Goal: Book appointment/travel/reservation

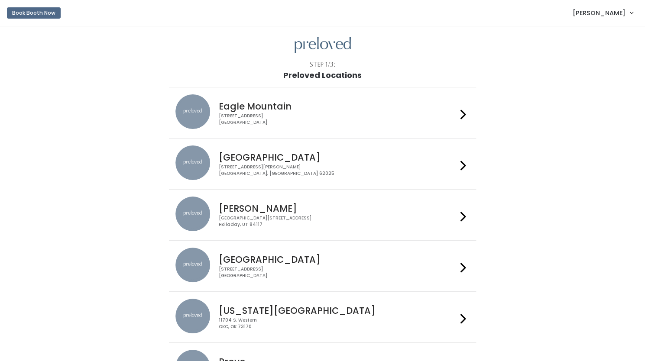
drag, startPoint x: 0, startPoint y: 0, endPoint x: 428, endPoint y: 161, distance: 457.0
click at [428, 161] on h4 "Edwardsville" at bounding box center [338, 157] width 238 height 10
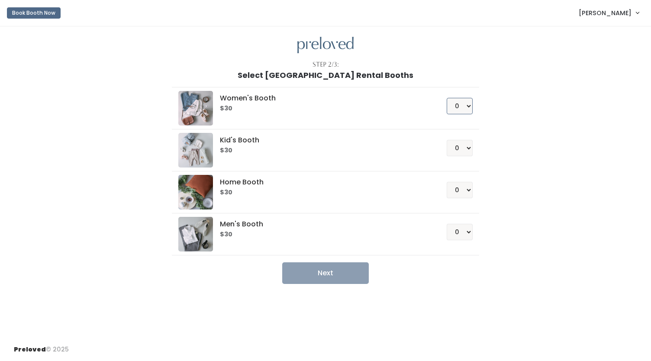
click at [466, 109] on select "0 1 2 3 4" at bounding box center [460, 106] width 26 height 16
select select "1"
click at [447, 98] on select "0 1 2 3 4" at bounding box center [460, 106] width 26 height 16
click at [341, 275] on button "Next" at bounding box center [325, 273] width 87 height 22
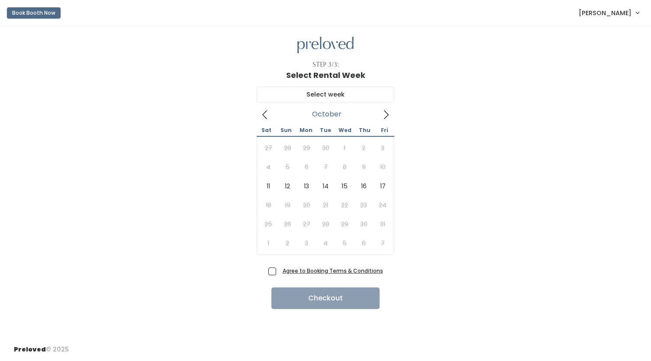
click at [20, 13] on button "Book Booth Now" at bounding box center [34, 12] width 54 height 11
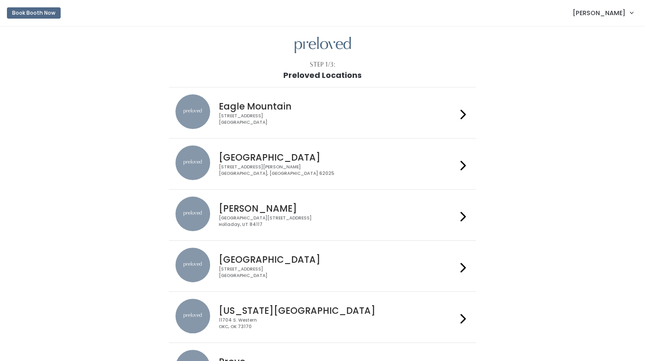
click at [437, 167] on div "1500 Troy Road, Unit A‑B Edwardsville, IL 62025" at bounding box center [338, 170] width 238 height 13
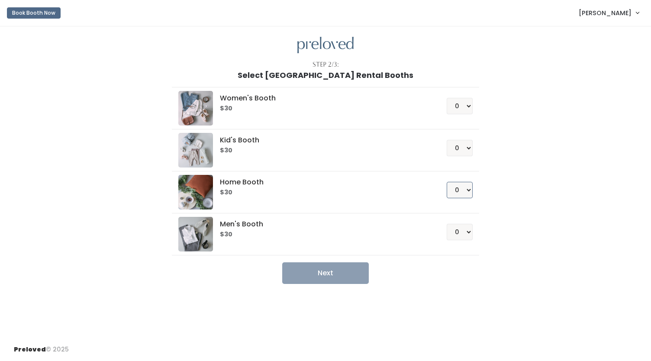
click at [464, 191] on select "0 1 2 3 4" at bounding box center [460, 190] width 26 height 16
select select "1"
click at [447, 182] on select "0 1 2 3 4" at bounding box center [460, 190] width 26 height 16
click at [335, 272] on button "Next" at bounding box center [325, 273] width 87 height 22
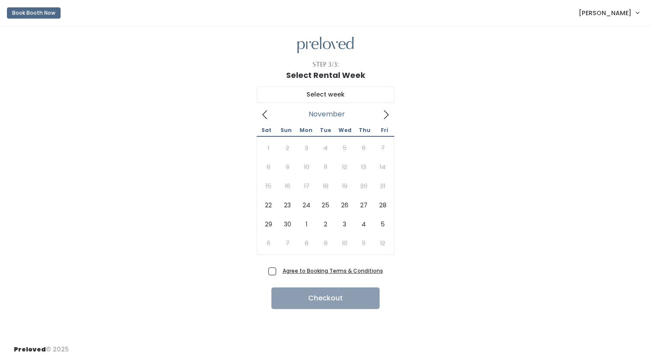
click at [385, 116] on icon at bounding box center [386, 115] width 10 height 10
click at [26, 14] on button "Book Booth Now" at bounding box center [34, 12] width 54 height 11
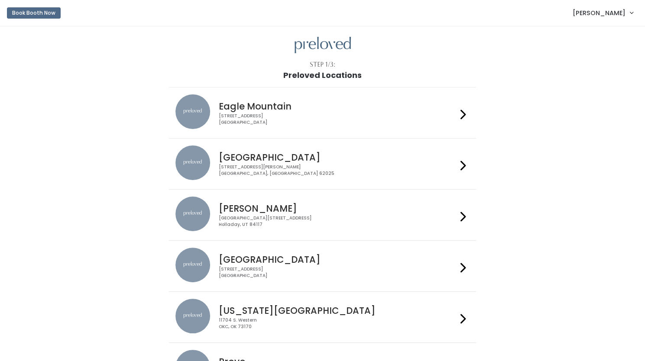
click at [400, 168] on div "1500 Troy Road, Unit A‑B Edwardsville, IL 62025" at bounding box center [338, 170] width 238 height 13
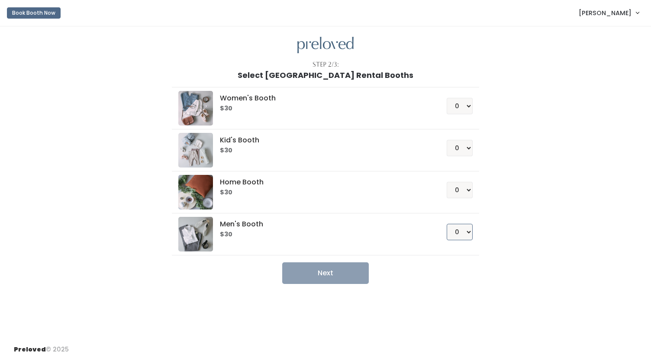
click at [464, 231] on select "0 1 2 3 4" at bounding box center [460, 232] width 26 height 16
select select "1"
click at [447, 224] on select "0 1 2 3 4" at bounding box center [460, 232] width 26 height 16
click at [331, 271] on button "Next" at bounding box center [325, 273] width 87 height 22
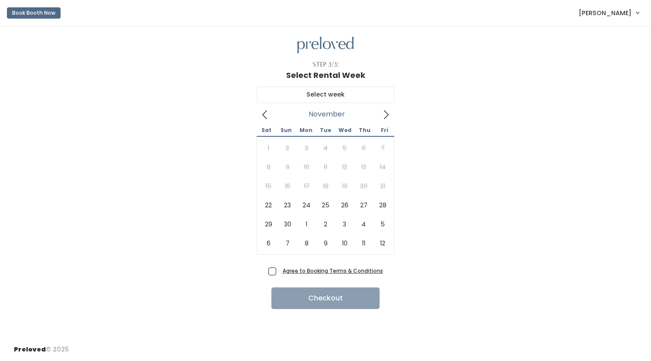
click at [387, 113] on icon at bounding box center [386, 115] width 10 height 10
click at [22, 10] on button "Book Booth Now" at bounding box center [34, 12] width 54 height 11
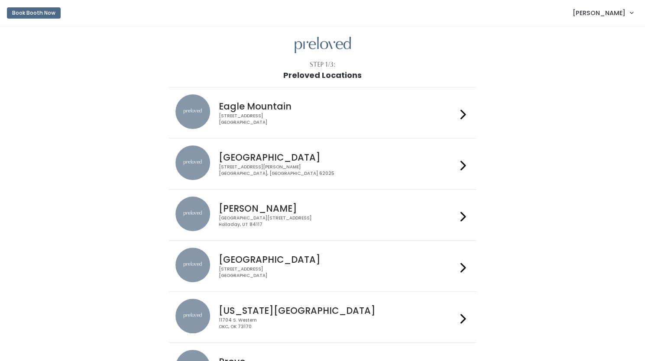
click at [331, 174] on div "1500 Troy Road, Unit A‑B Edwardsville, IL 62025" at bounding box center [338, 170] width 238 height 13
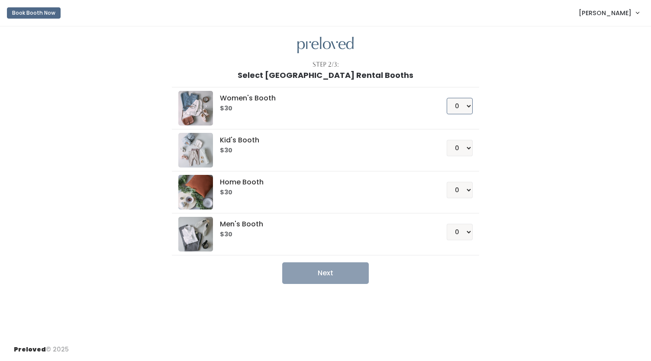
click at [469, 104] on select "0 1 2 3 4" at bounding box center [460, 106] width 26 height 16
select select "1"
click at [447, 98] on select "0 1 2 3 4" at bounding box center [460, 106] width 26 height 16
click at [303, 275] on button "Next" at bounding box center [325, 273] width 87 height 22
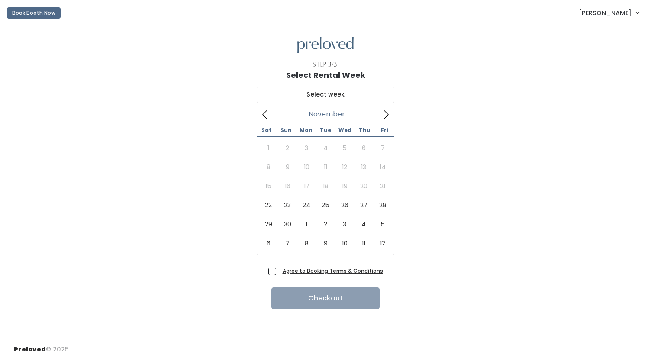
click at [385, 113] on icon at bounding box center [386, 115] width 10 height 10
click at [609, 14] on span "[PERSON_NAME]" at bounding box center [605, 13] width 53 height 10
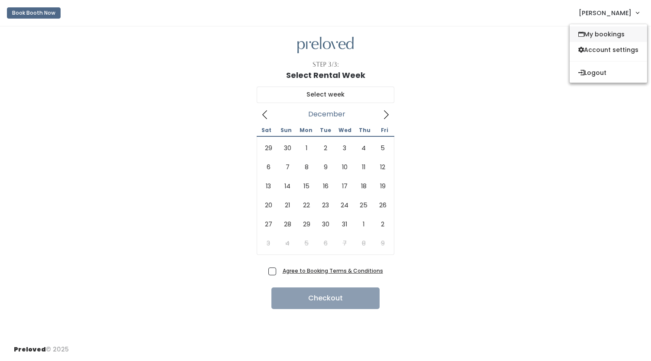
click at [593, 36] on link "My bookings" at bounding box center [609, 34] width 78 height 16
